Goal: Task Accomplishment & Management: Use online tool/utility

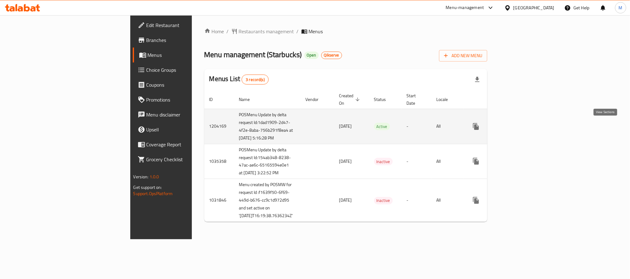
click at [524, 130] on icon "enhanced table" at bounding box center [520, 126] width 7 height 7
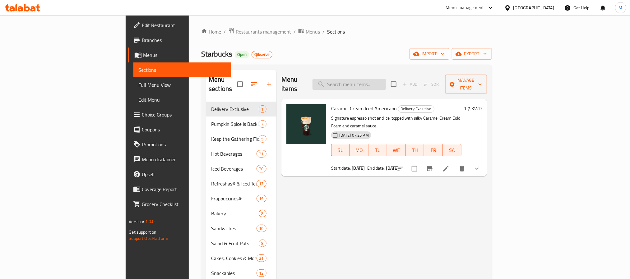
click at [375, 79] on input "search" at bounding box center [348, 84] width 73 height 11
paste input "Peach Apple Cream Iced Tea"
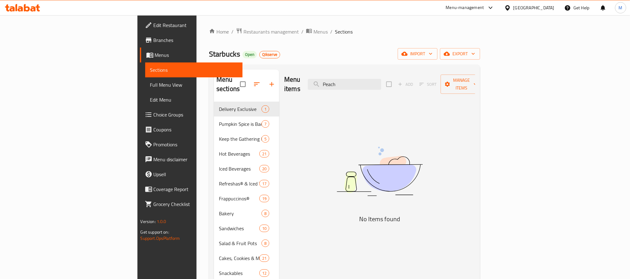
type input "Peach"
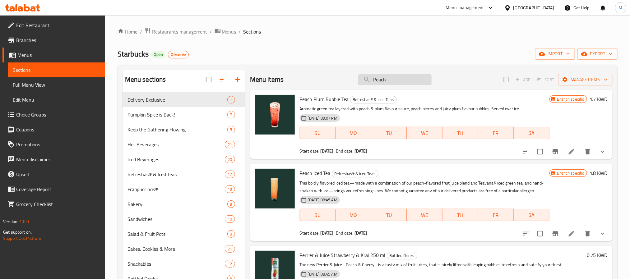
click at [393, 83] on input "Peach" at bounding box center [394, 79] width 73 height 11
click at [394, 83] on input "Peach" at bounding box center [394, 79] width 73 height 11
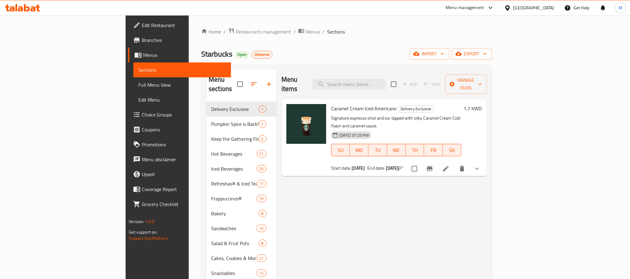
click at [142, 38] on span "Branches" at bounding box center [184, 39] width 84 height 7
